Goal: Ask a question

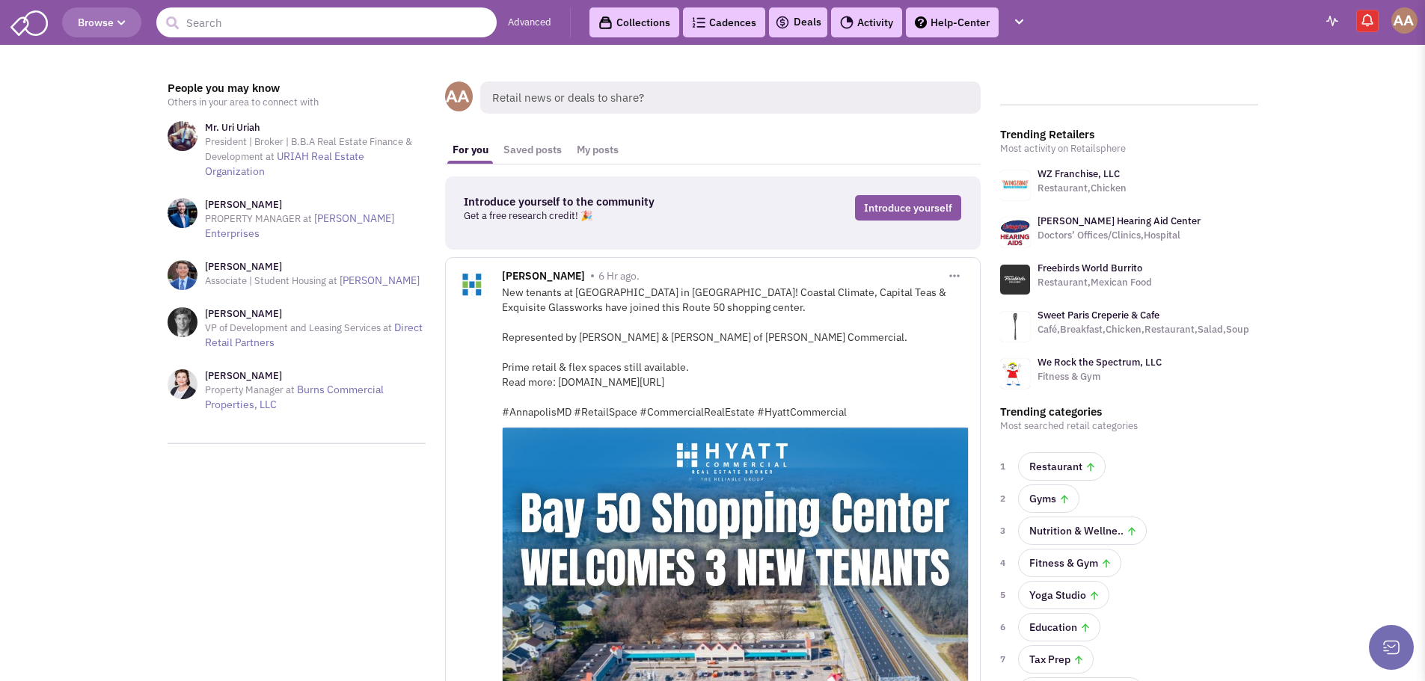
click at [283, 18] on input "text" at bounding box center [326, 22] width 340 height 30
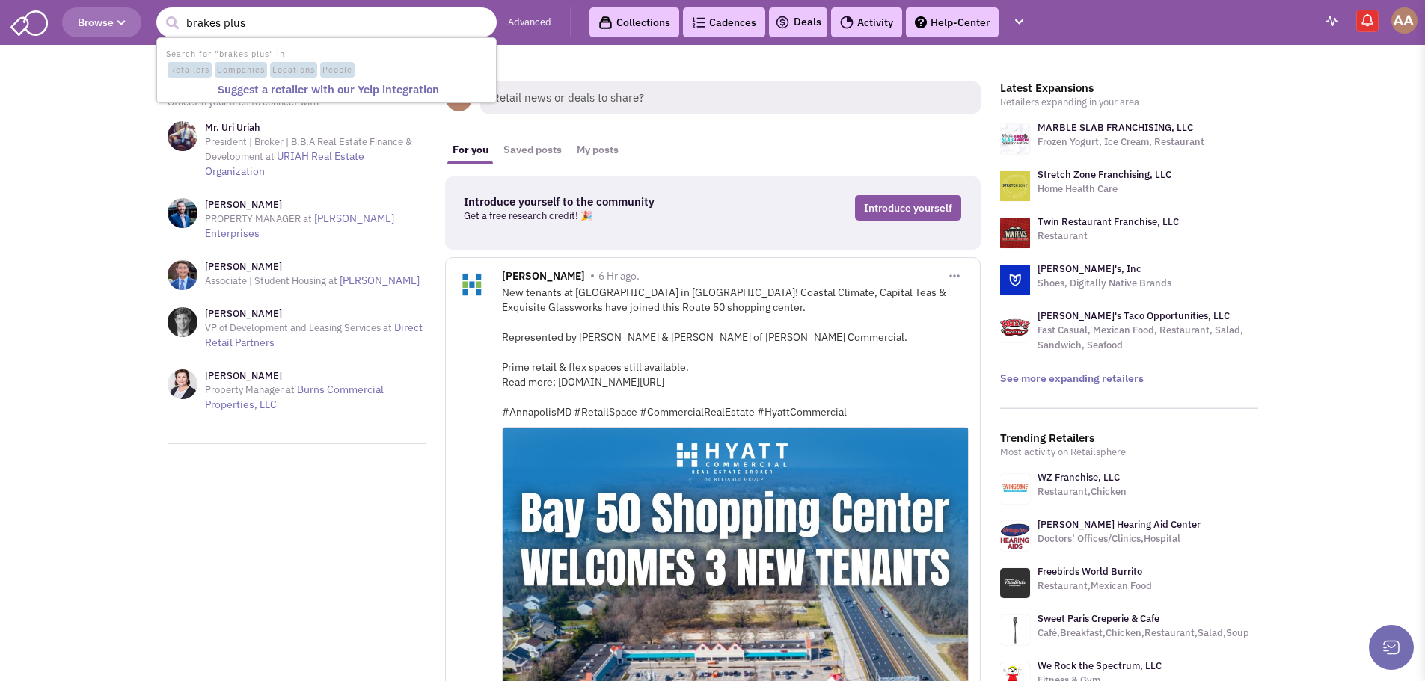
type input "brakes plus"
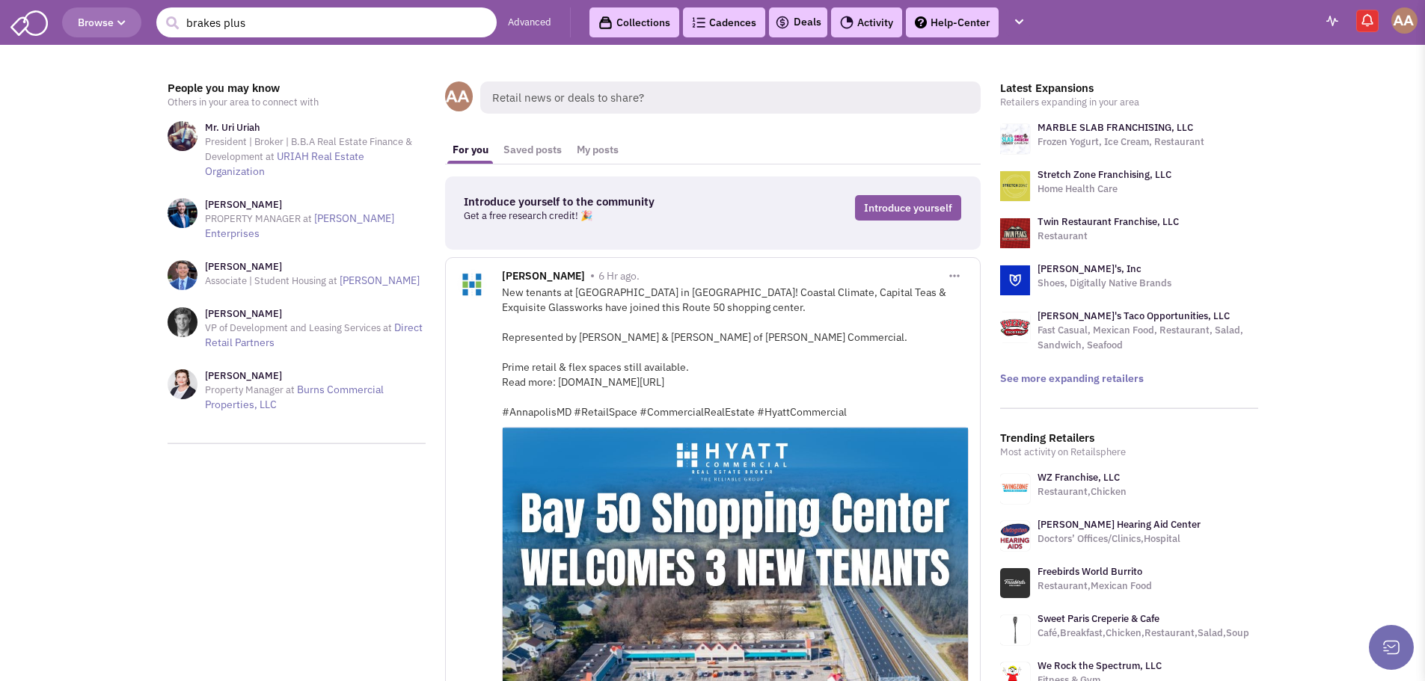
click at [161, 12] on button "submit" at bounding box center [172, 23] width 22 height 22
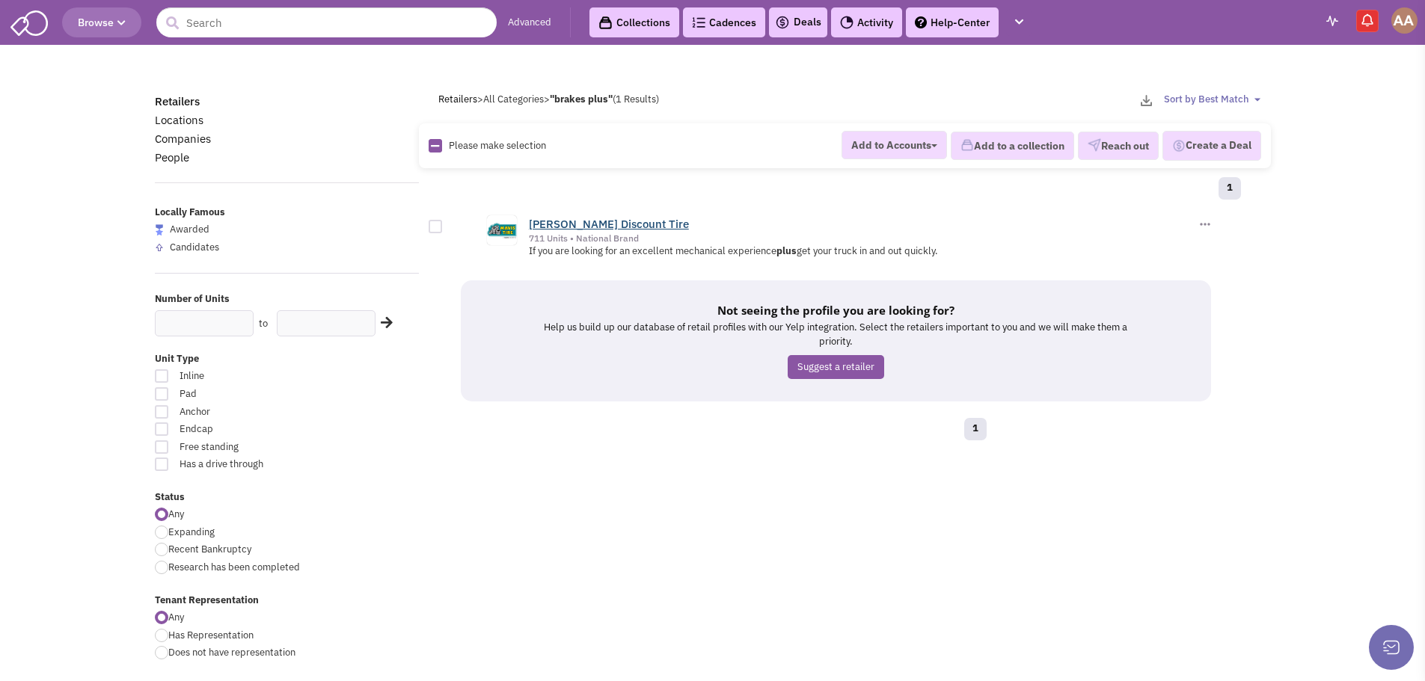
click at [572, 225] on link "[PERSON_NAME] Discount Tire" at bounding box center [609, 224] width 160 height 14
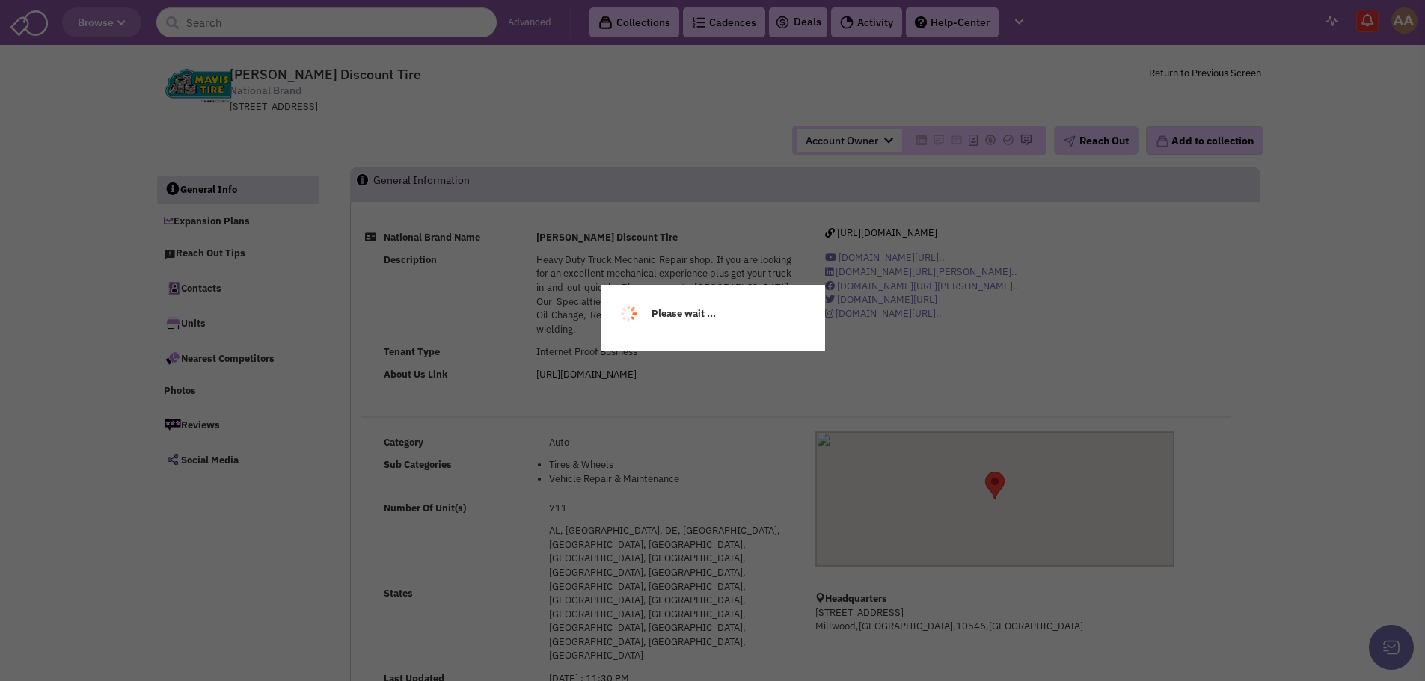
select select
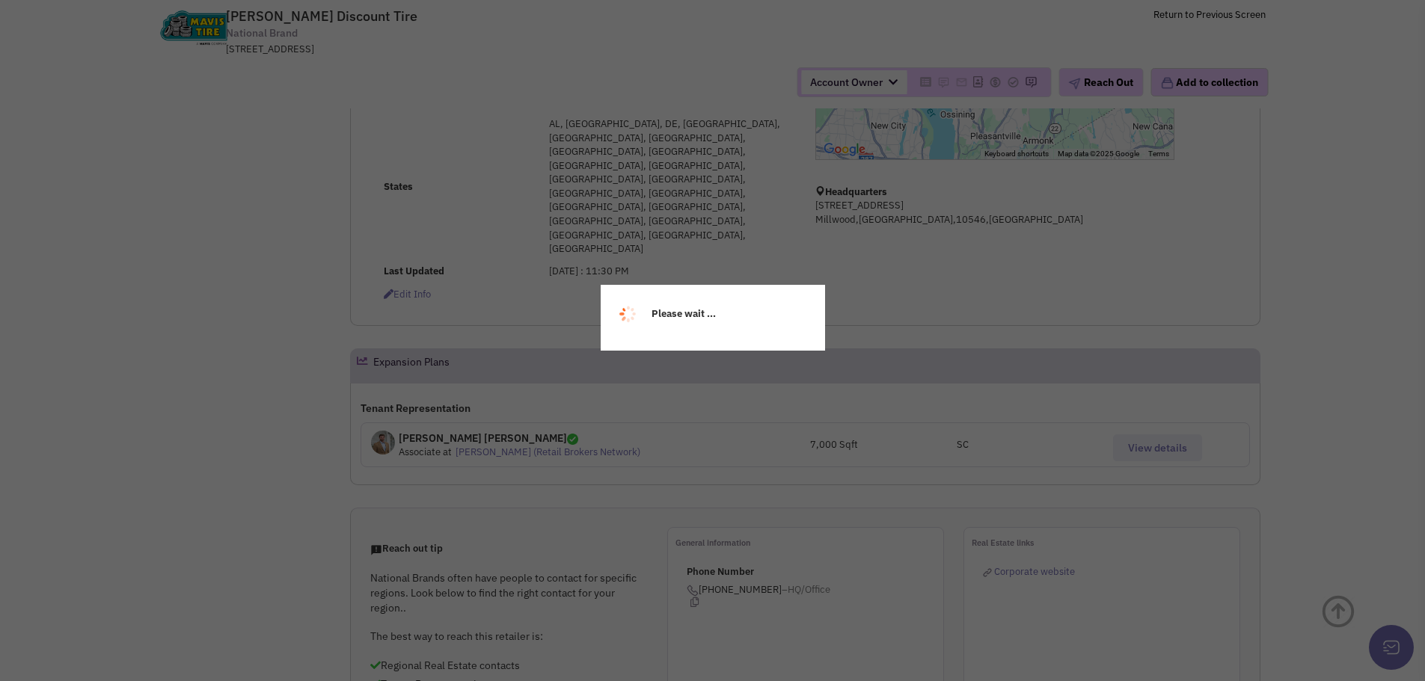
scroll to position [299, 0]
select select
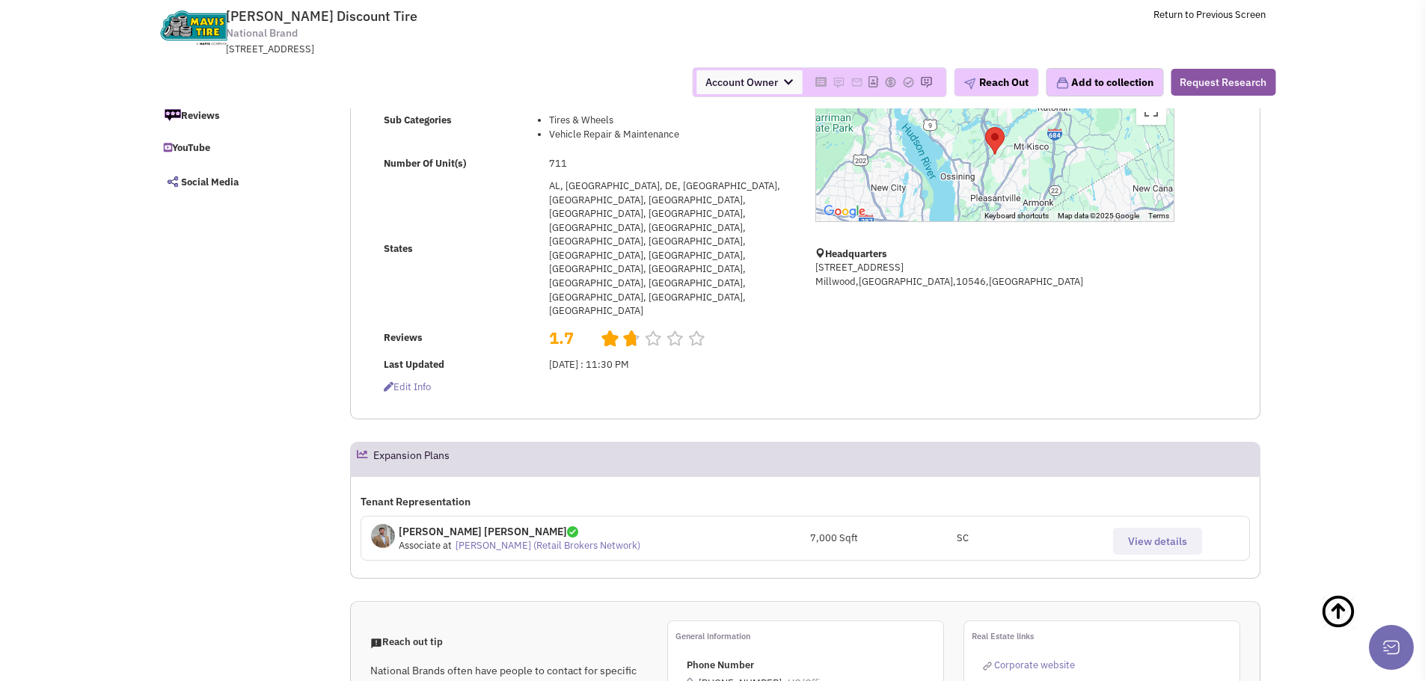
scroll to position [0, 0]
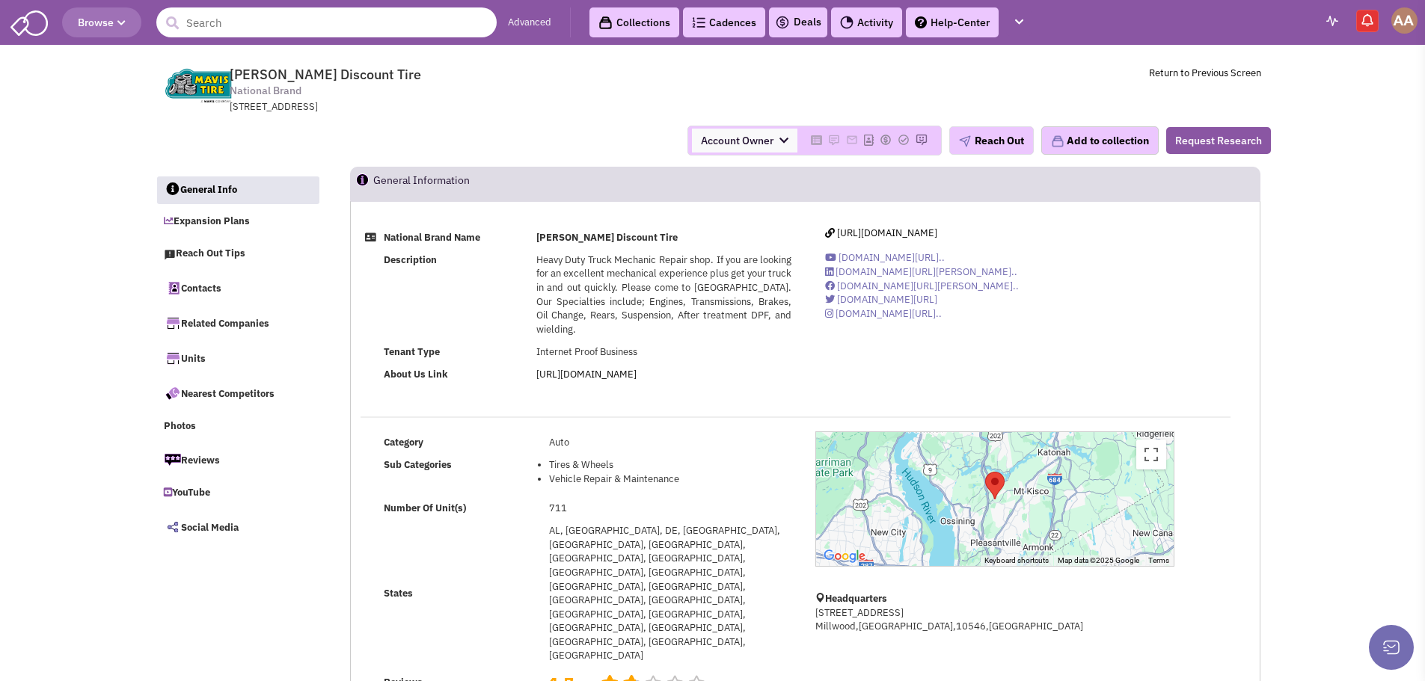
click at [268, 22] on input "text" at bounding box center [326, 22] width 340 height 30
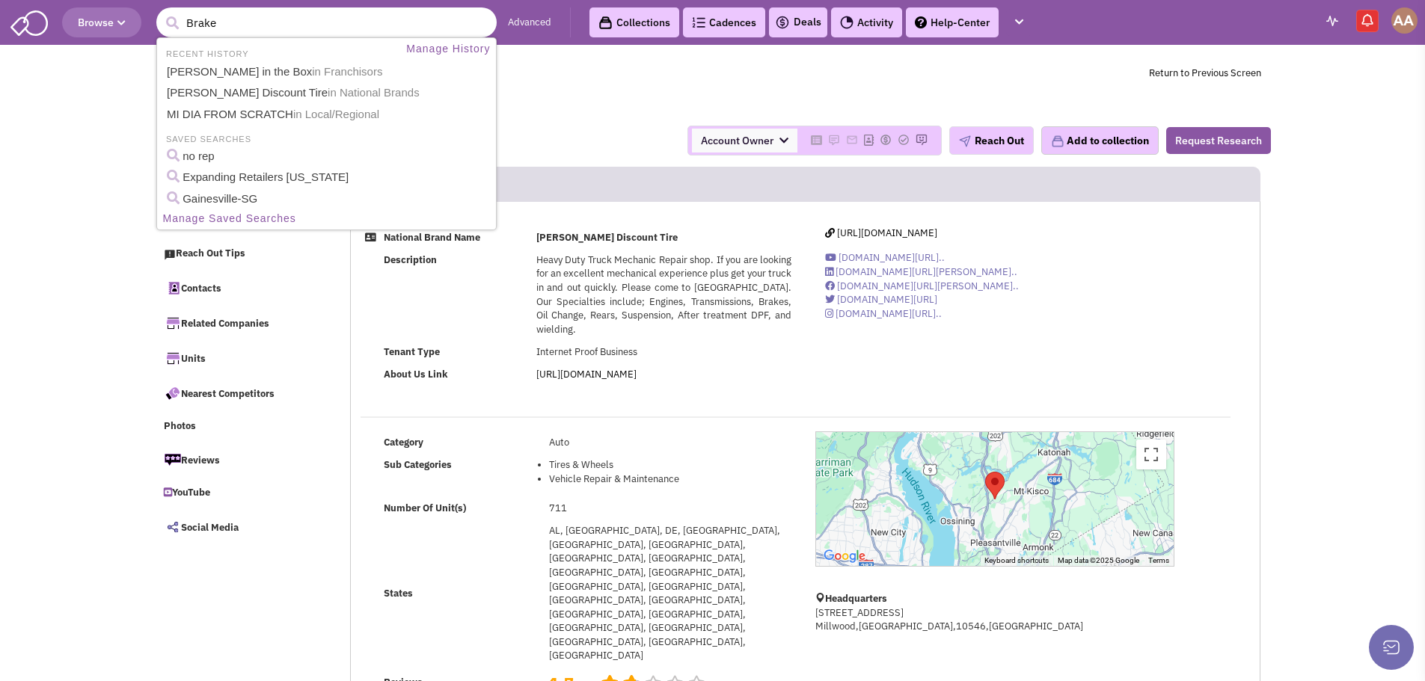
type input "Brakes"
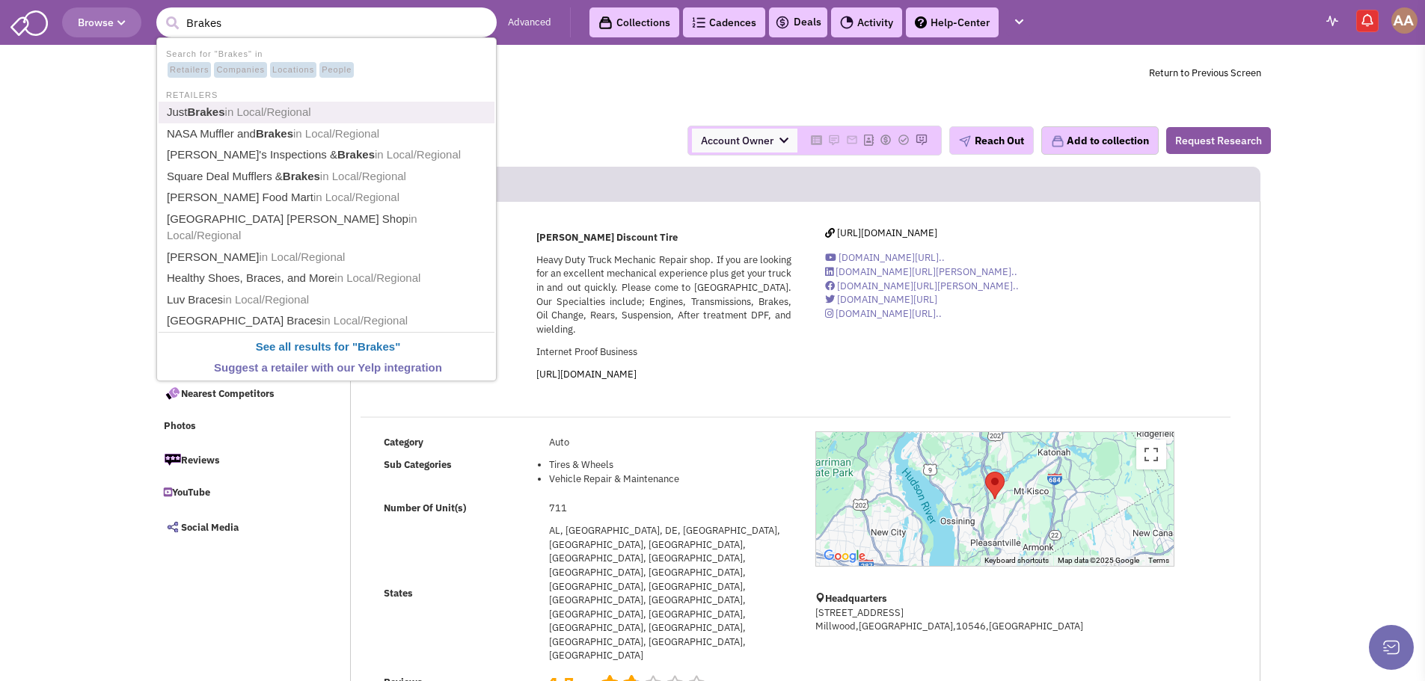
click at [239, 117] on span "in Local/Regional" at bounding box center [268, 111] width 86 height 13
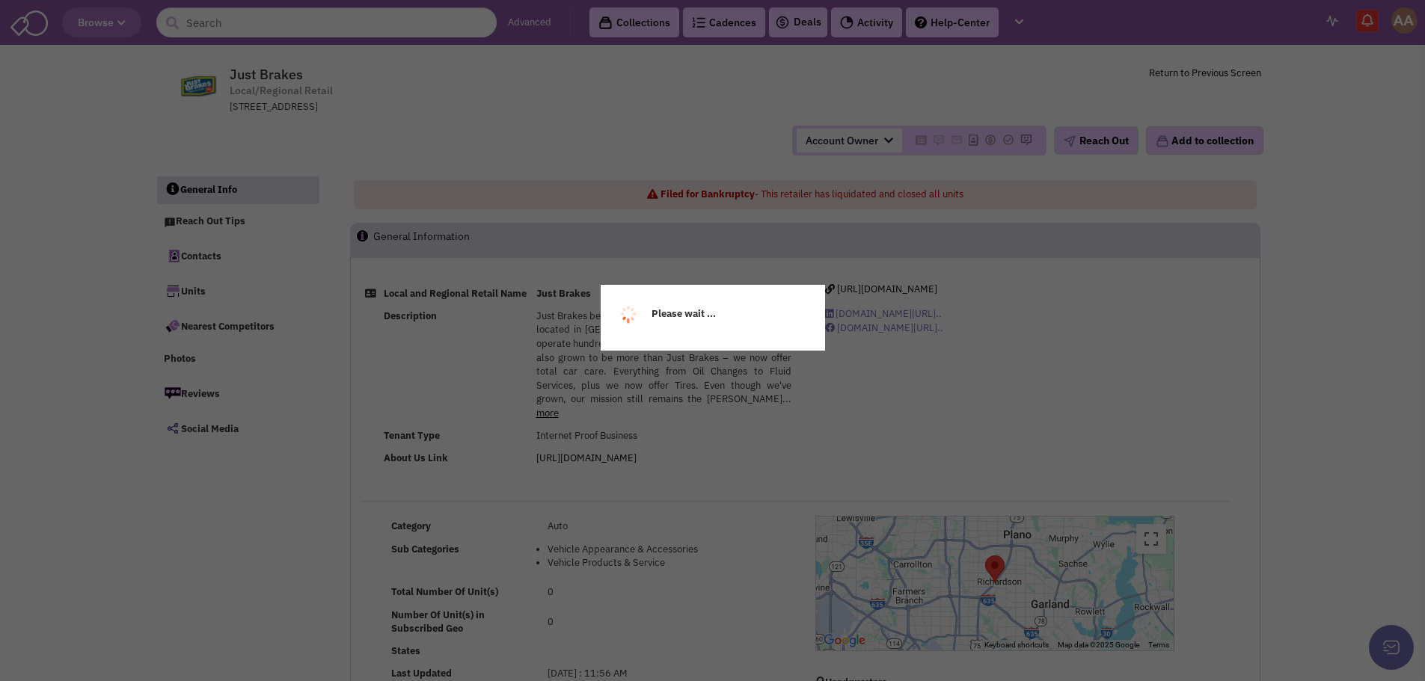
select select
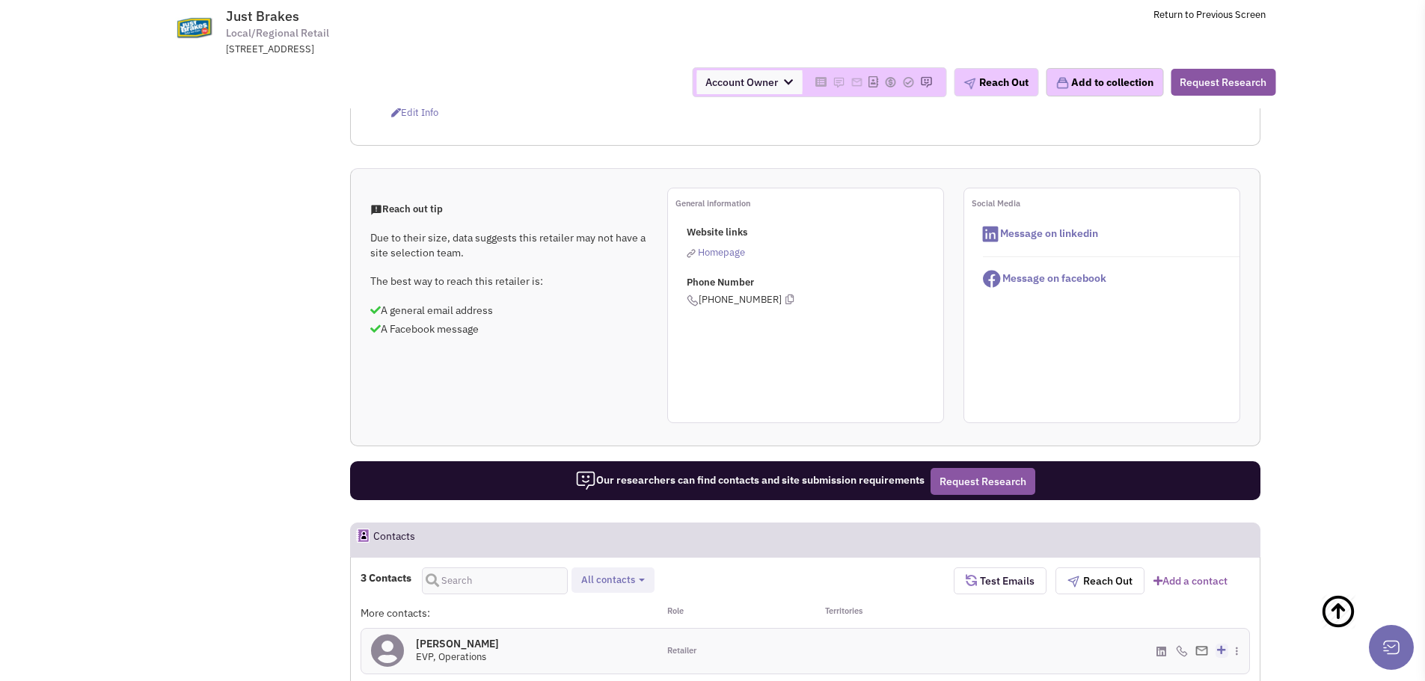
select select
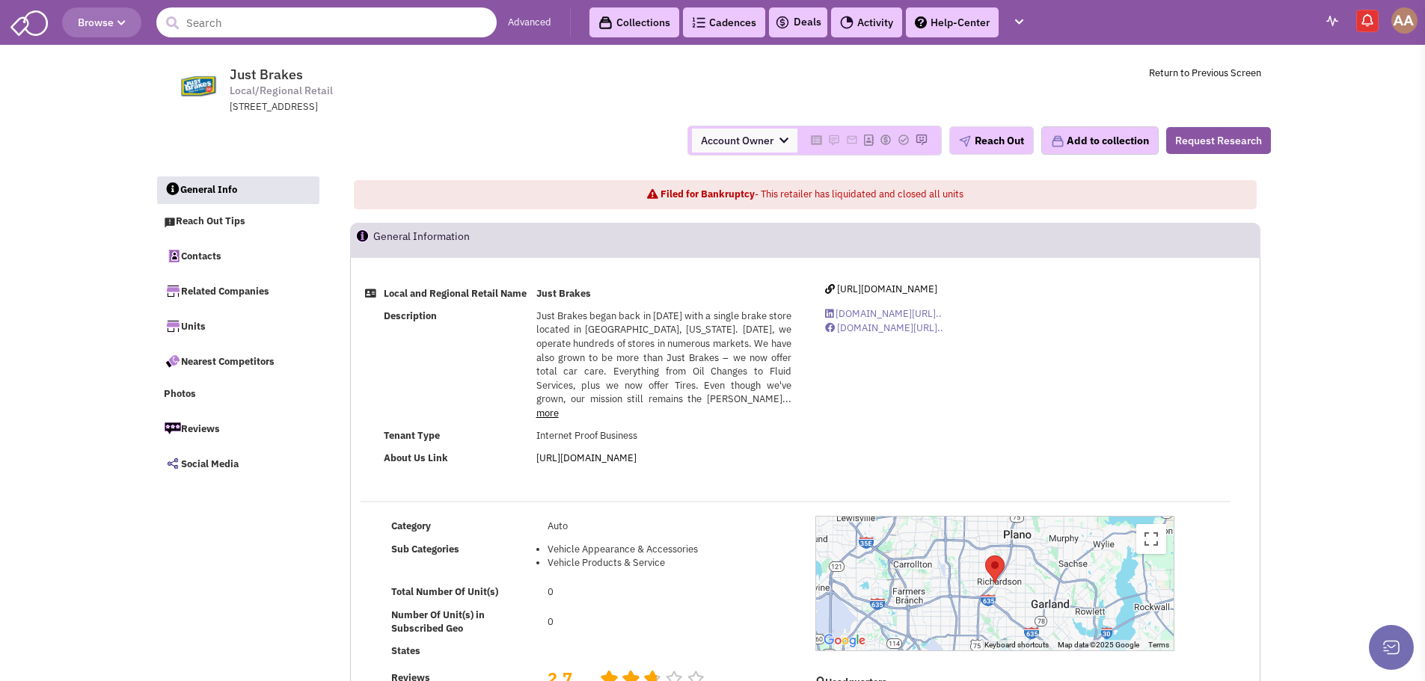
click at [251, 28] on input "text" at bounding box center [326, 22] width 340 height 30
click at [538, 82] on span "Just Brakes Local/Regional Retail 8150 North Central Expressway, Dallas, TX, 75…" at bounding box center [432, 91] width 375 height 48
click at [1394, 650] on button at bounding box center [1391, 647] width 45 height 45
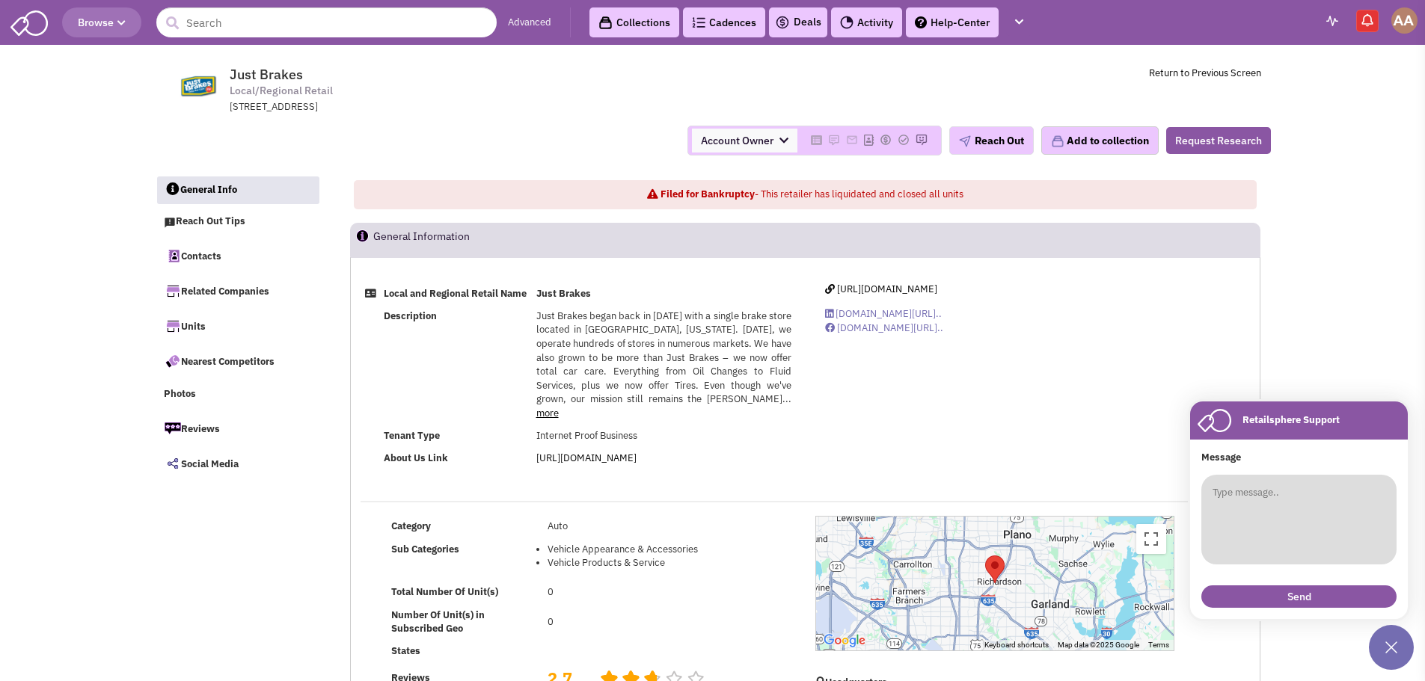
click at [1323, 494] on textarea at bounding box center [1298, 520] width 195 height 90
click at [1332, 506] on textarea "Hello, i need the real estate director contact for Brakes Plus" at bounding box center [1298, 520] width 195 height 90
drag, startPoint x: 1336, startPoint y: 509, endPoint x: 1206, endPoint y: 485, distance: 131.6
click at [1206, 485] on div "Message Hello, i need the real estate director contact for Brakes Plus Send" at bounding box center [1299, 529] width 218 height 179
click at [1338, 533] on textarea "Hello, i need the real estate director contact for Brakes Plus" at bounding box center [1298, 520] width 195 height 90
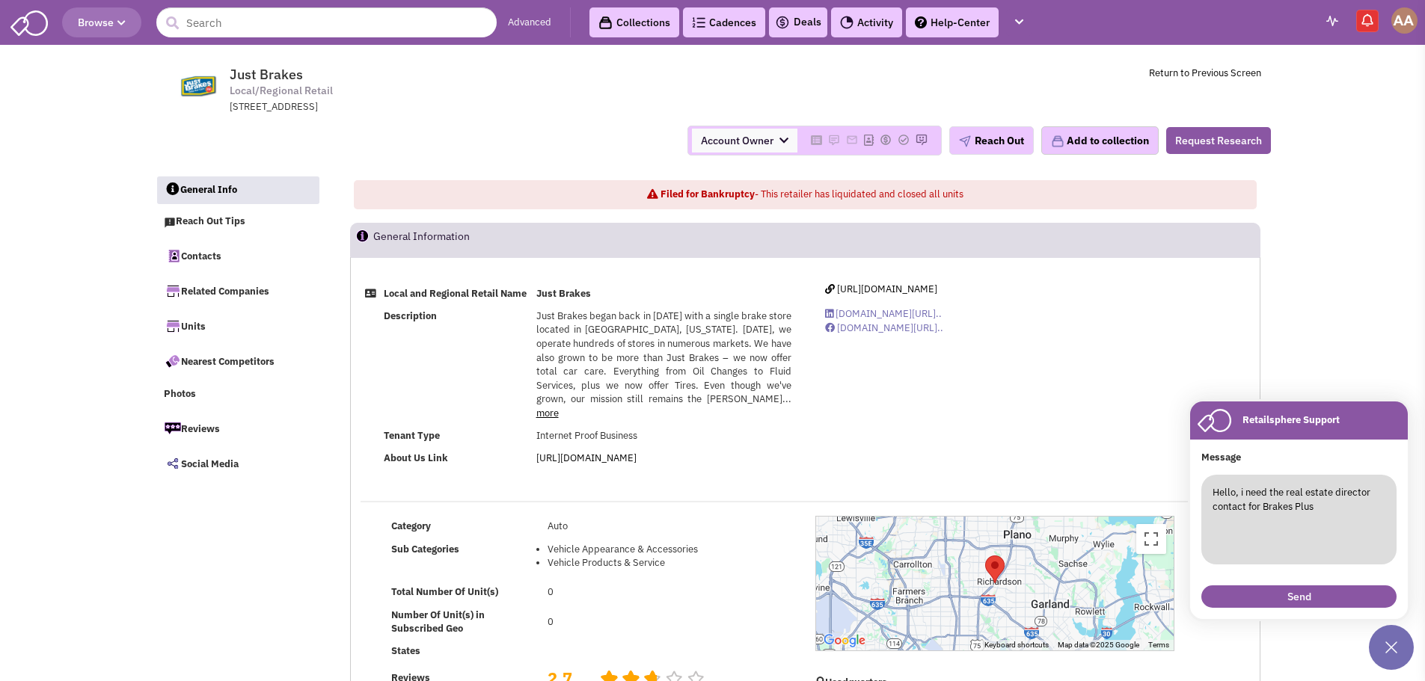
click at [1262, 503] on textarea "Hello, i need the real estate director contact for Brakes Plus" at bounding box center [1298, 520] width 195 height 90
type textarea "Hello, i need the real estate director contact info for Brakes Plus"
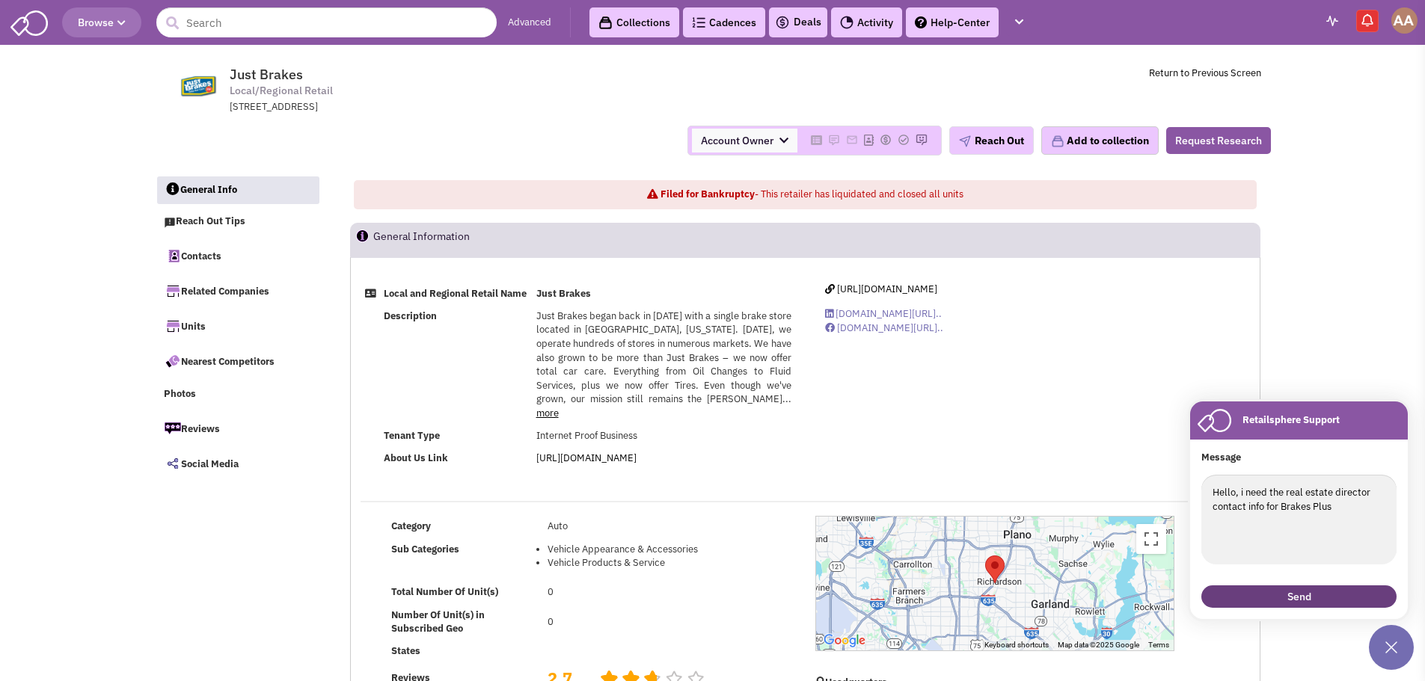
click at [1311, 592] on button "Send" at bounding box center [1298, 597] width 195 height 22
